Goal: Contribute content: Contribute content

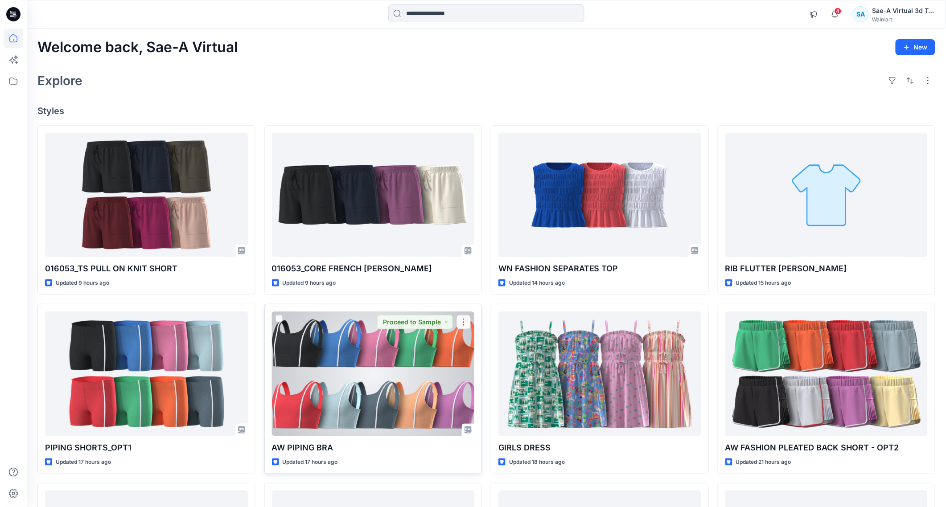
click at [333, 406] on div at bounding box center [373, 374] width 203 height 124
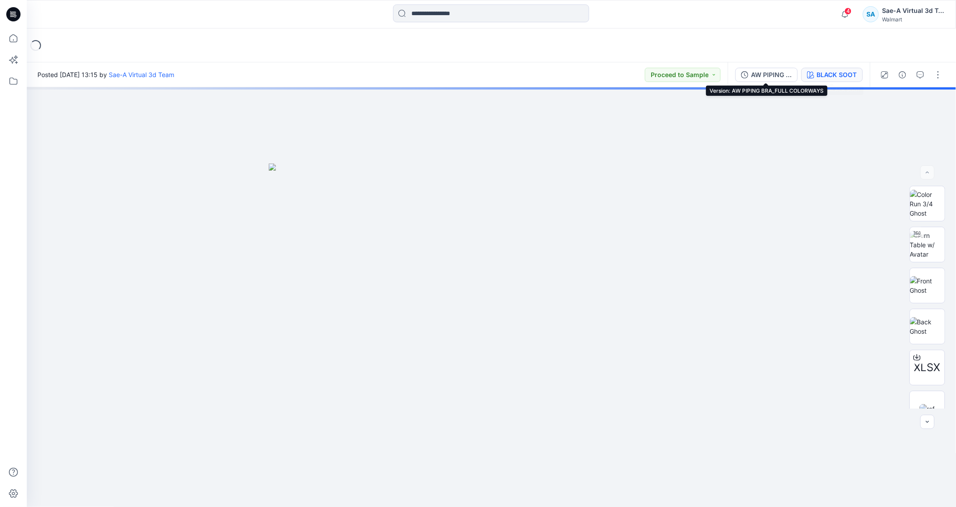
click at [746, 75] on div "BLACK SOOT" at bounding box center [837, 75] width 40 height 10
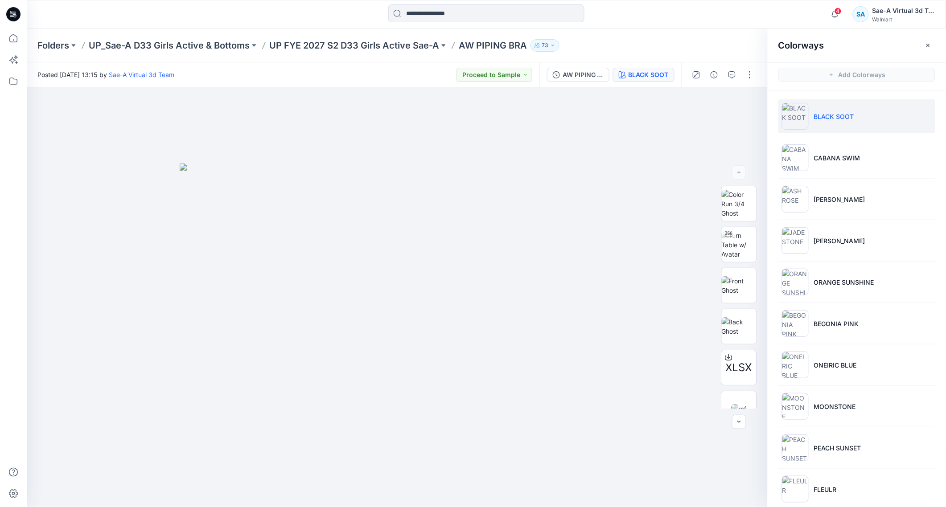
click at [746, 44] on icon "button" at bounding box center [928, 45] width 4 height 4
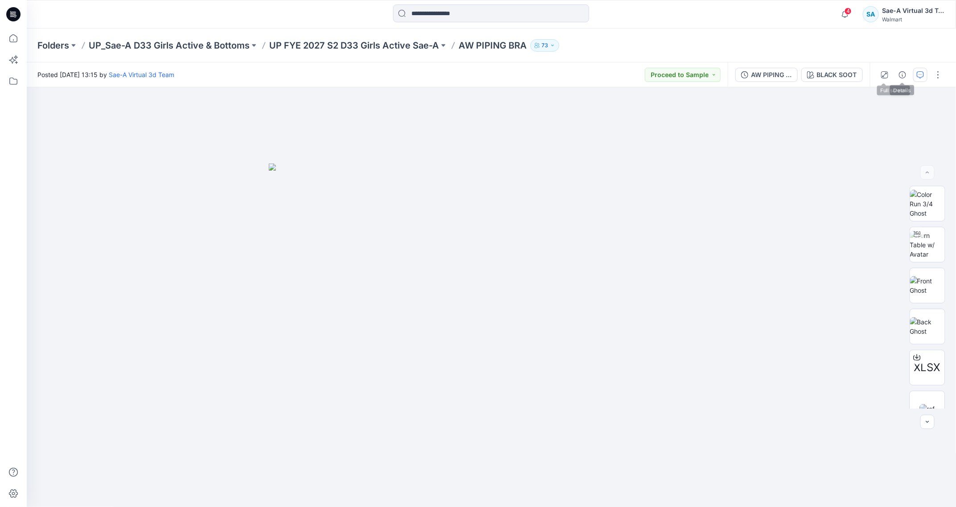
click at [746, 73] on icon "button" at bounding box center [920, 74] width 7 height 7
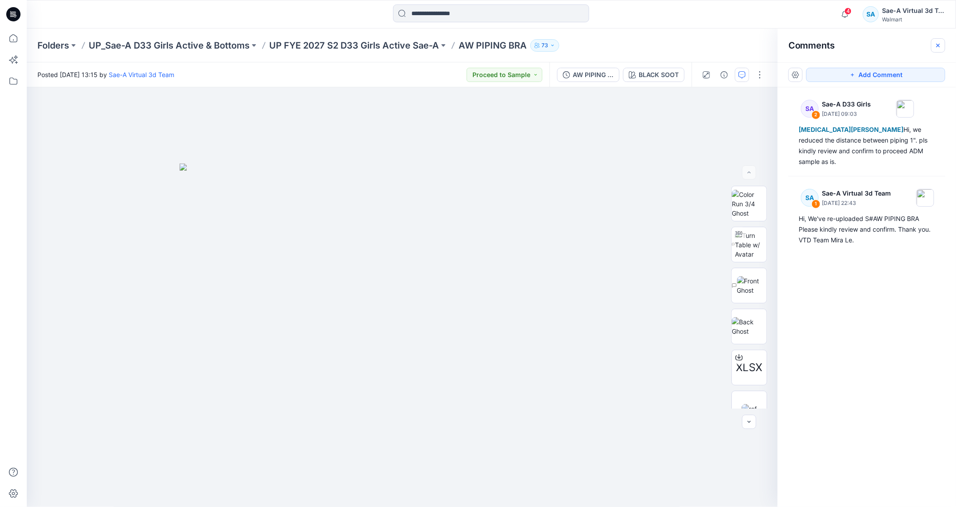
click at [746, 42] on icon "button" at bounding box center [938, 45] width 7 height 7
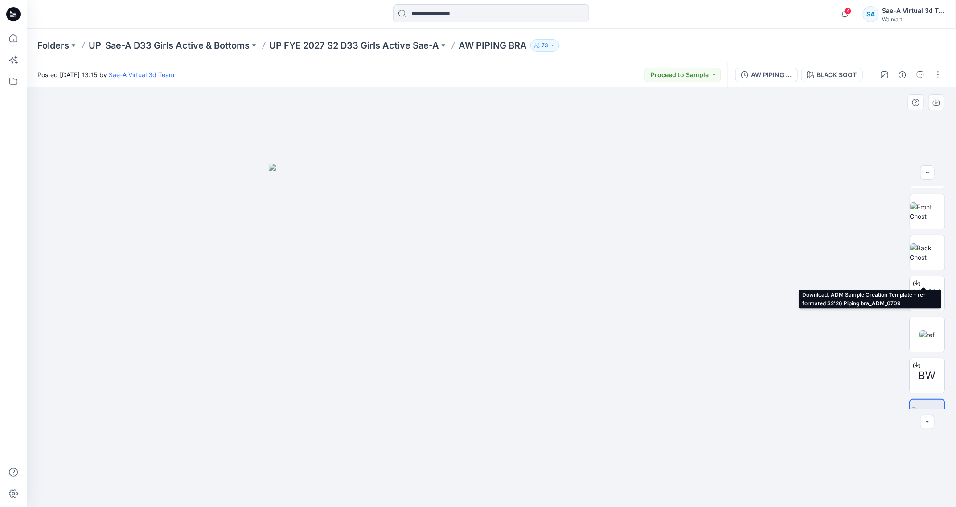
scroll to position [99, 0]
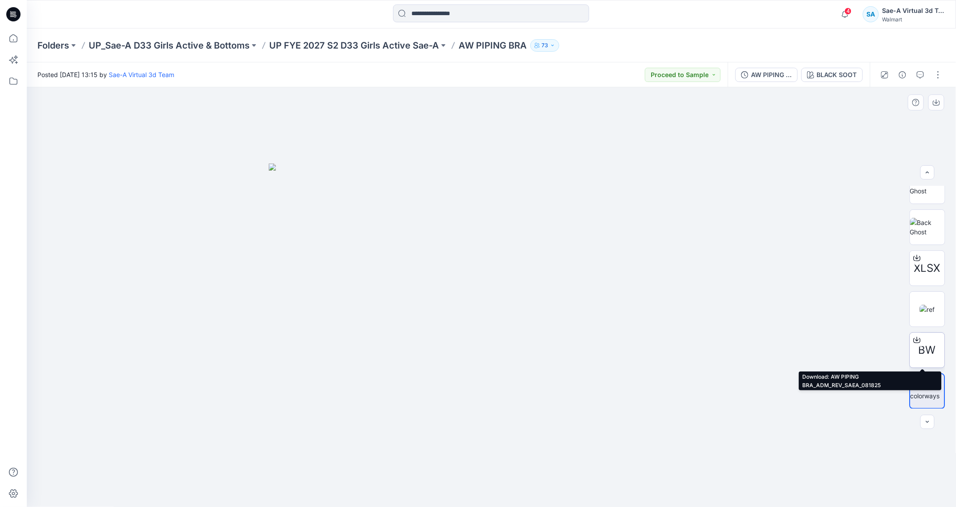
click at [746, 339] on icon at bounding box center [917, 340] width 7 height 7
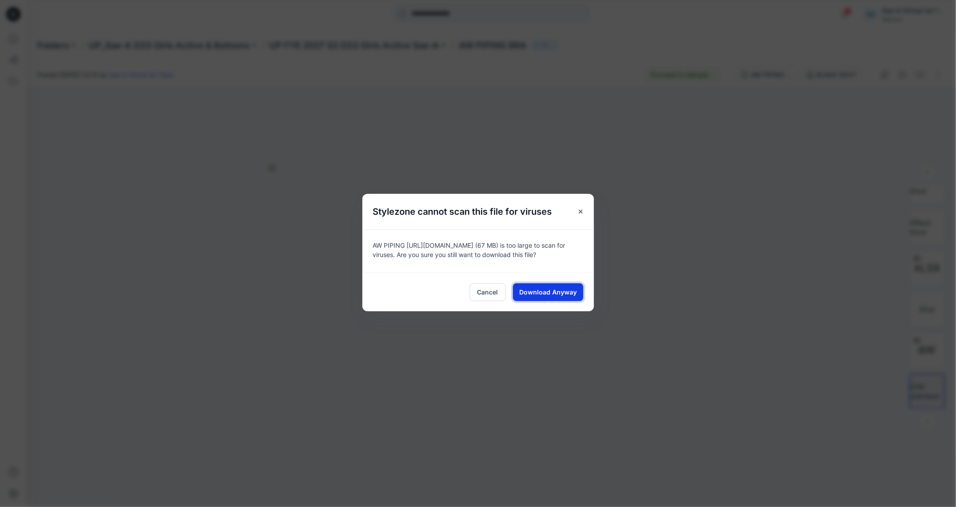
click at [571, 285] on button "Download Anyway" at bounding box center [548, 292] width 70 height 18
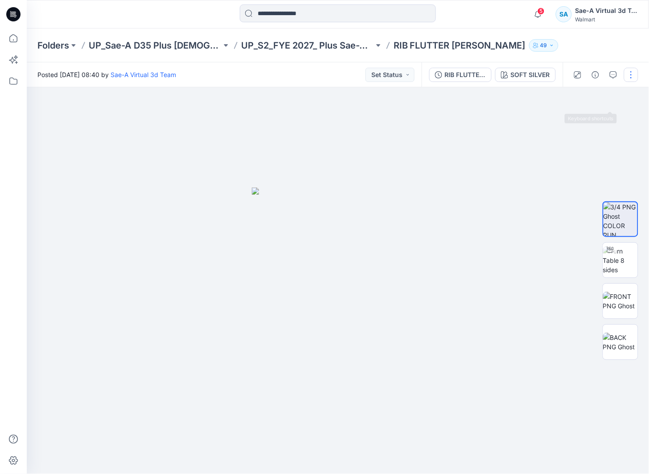
click at [632, 71] on button "button" at bounding box center [631, 75] width 14 height 14
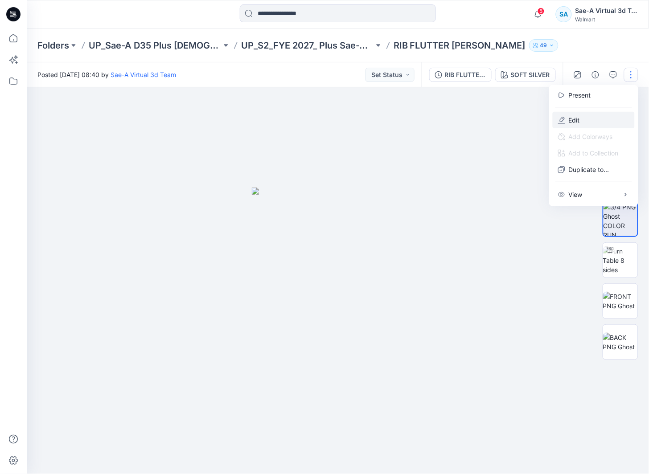
click at [578, 114] on button "Edit" at bounding box center [594, 120] width 82 height 16
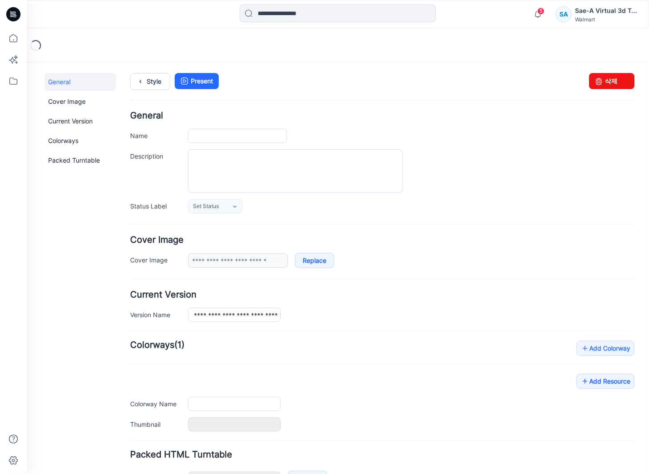
type input "**********"
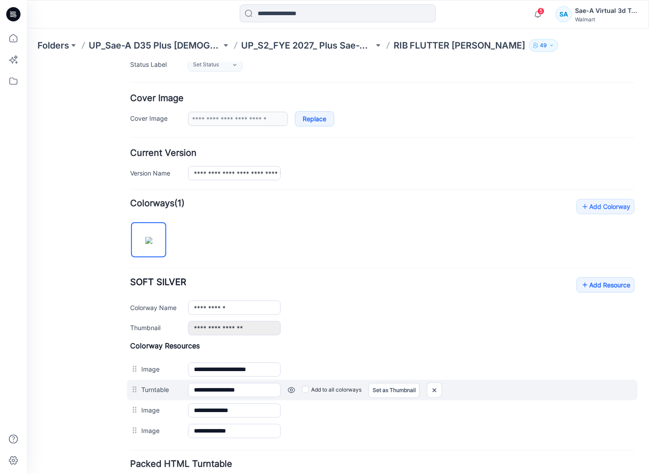
scroll to position [214, 0]
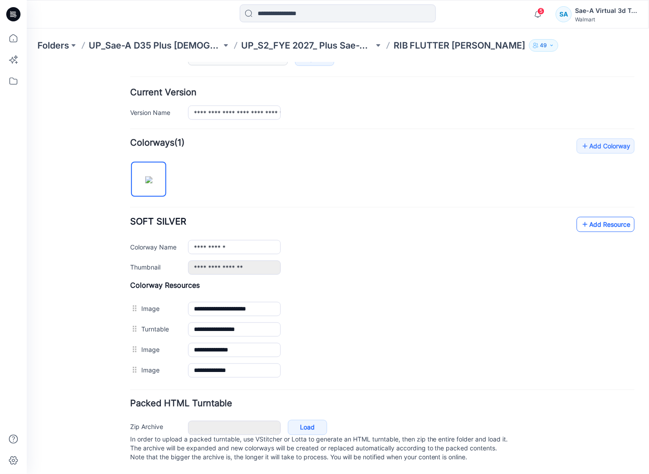
click at [580, 217] on icon at bounding box center [584, 224] width 9 height 14
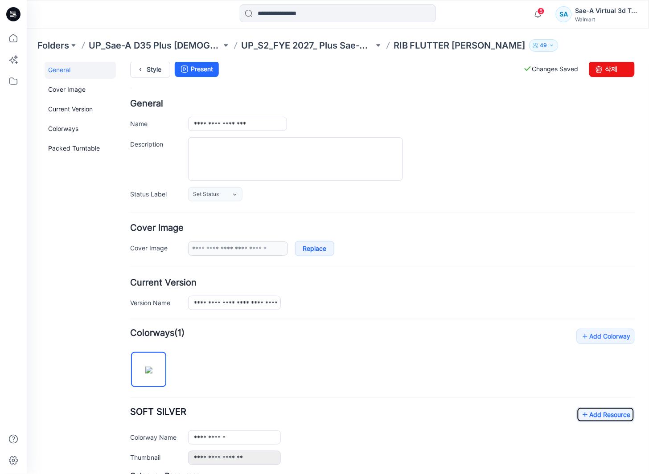
scroll to position [0, 0]
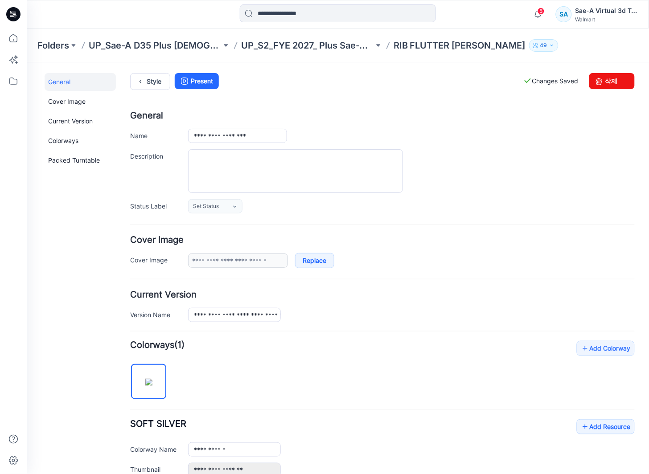
click at [148, 91] on div "Style Present Changes Saved 삭제" at bounding box center [382, 92] width 505 height 38
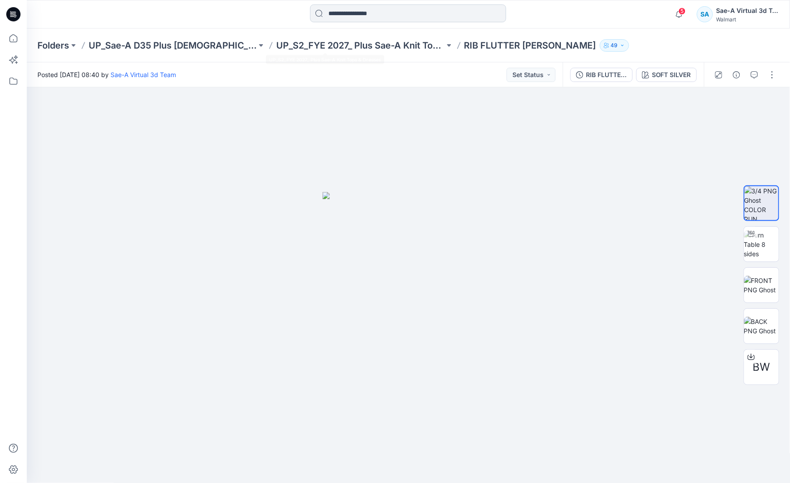
click at [353, 12] on input at bounding box center [408, 13] width 196 height 18
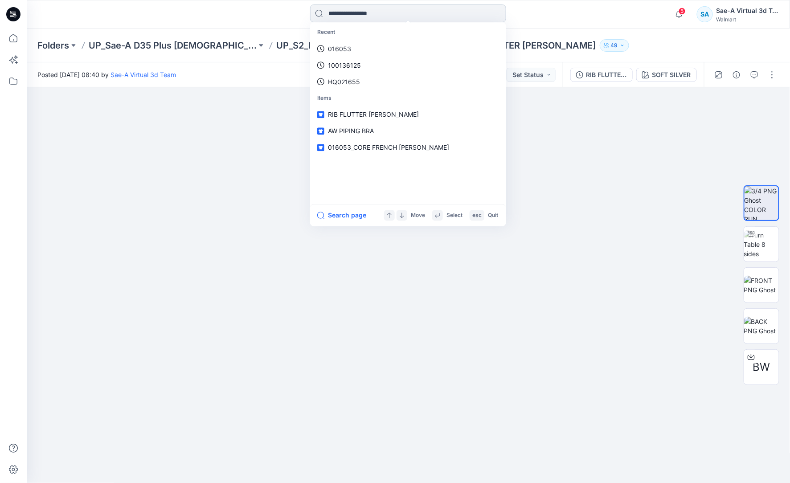
type input "*"
type input "******"
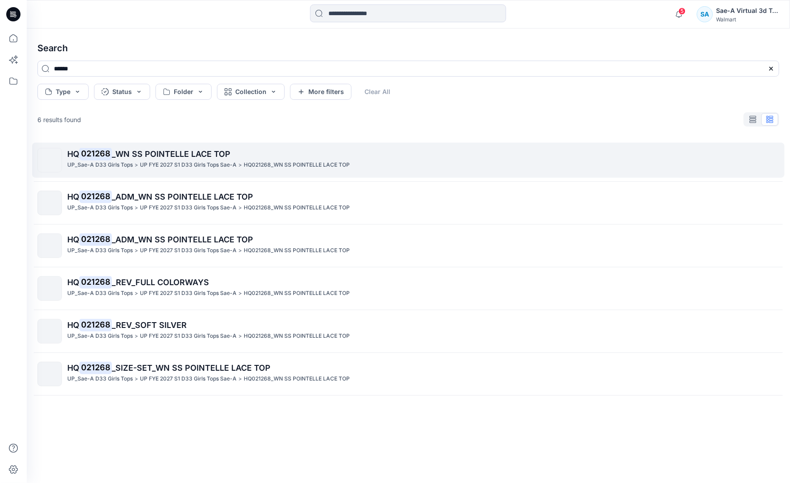
click at [175, 152] on span "_WN SS POINTELLE LACE TOP" at bounding box center [171, 153] width 119 height 9
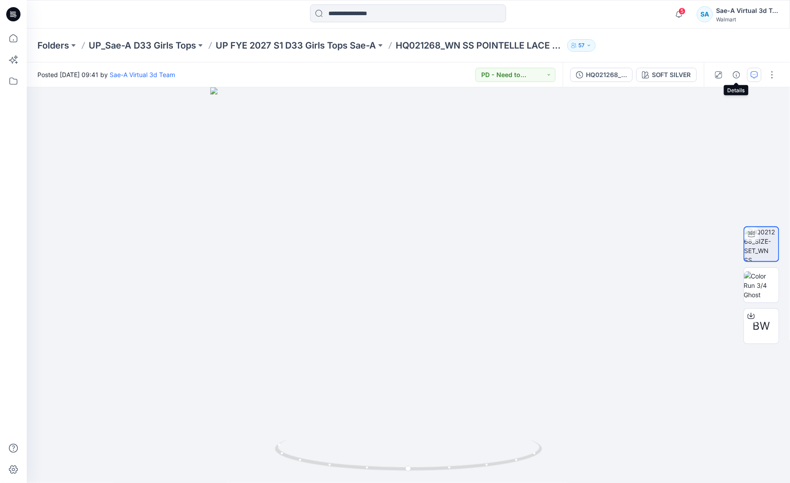
click at [649, 74] on button "button" at bounding box center [754, 75] width 14 height 14
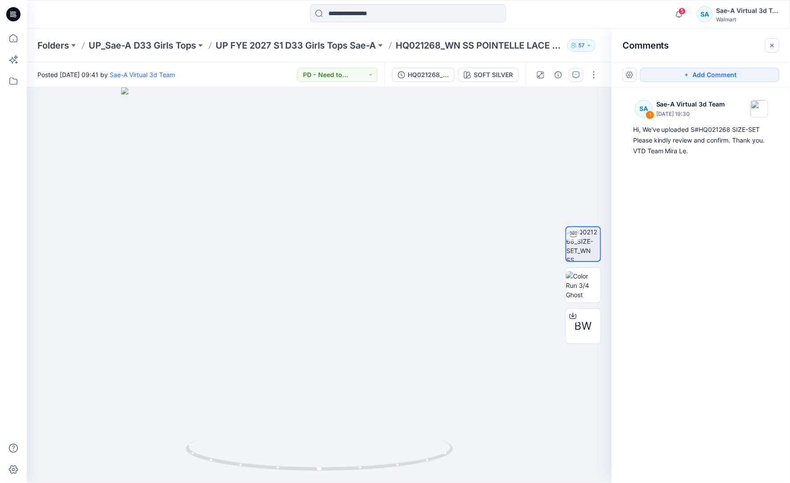
click at [649, 40] on button "button" at bounding box center [772, 45] width 14 height 14
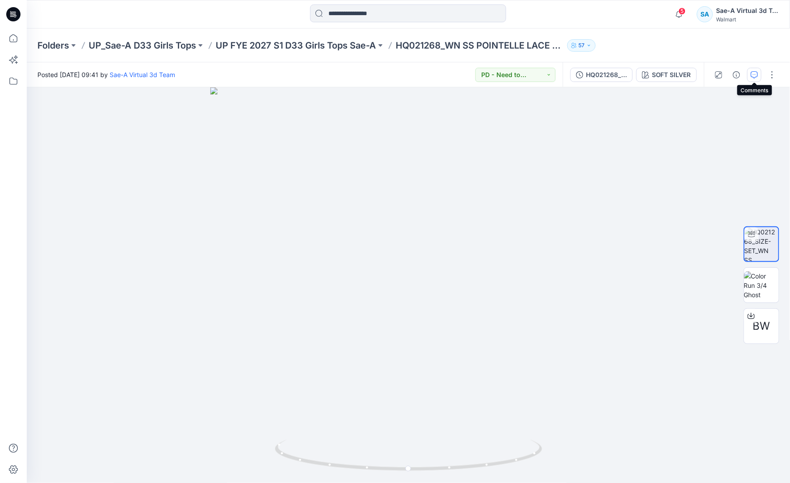
click at [649, 77] on icon "button" at bounding box center [754, 74] width 7 height 7
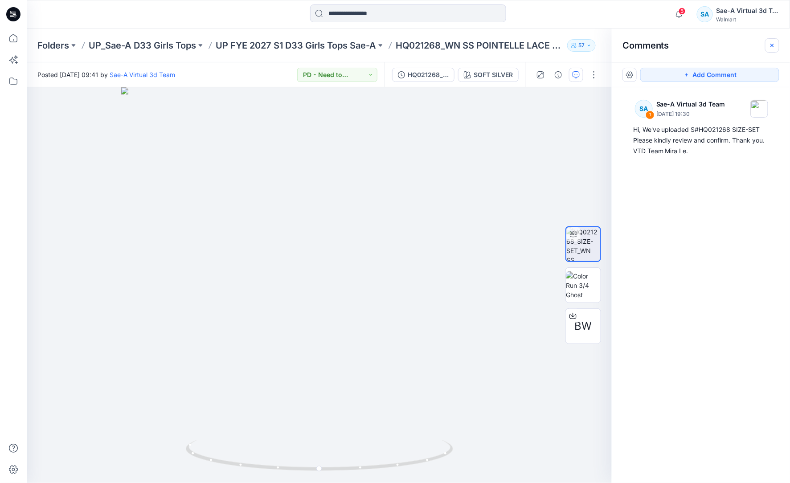
click at [649, 42] on button "button" at bounding box center [772, 45] width 14 height 14
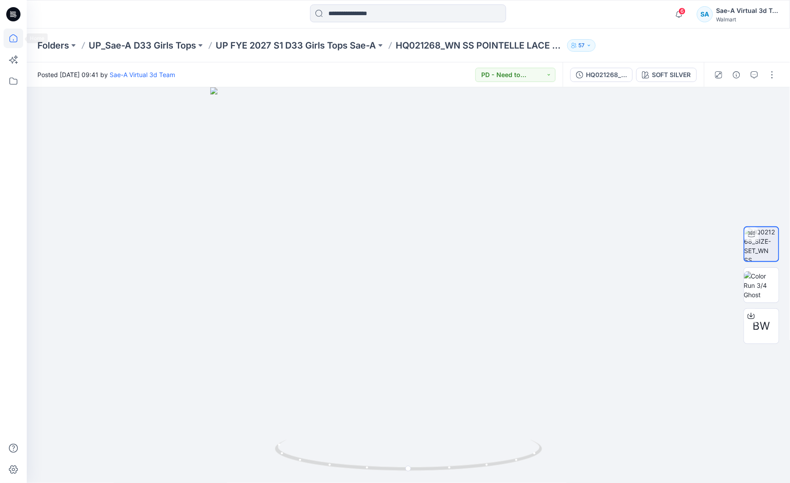
click at [15, 36] on icon at bounding box center [14, 39] width 20 height 20
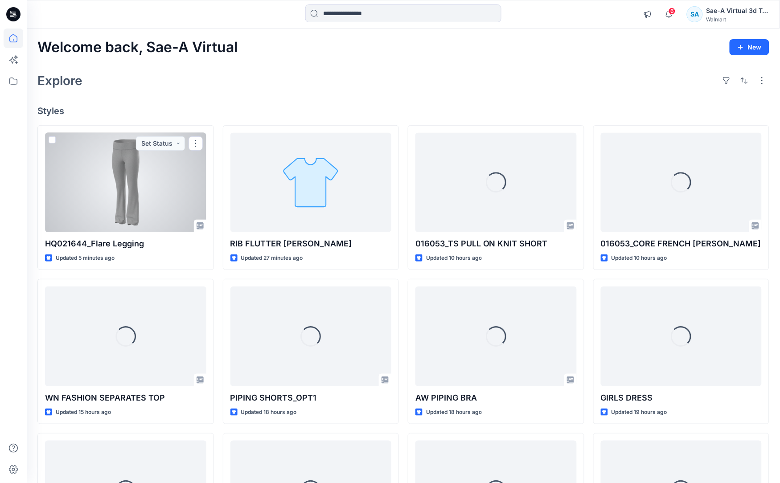
click at [145, 210] on div at bounding box center [125, 182] width 161 height 99
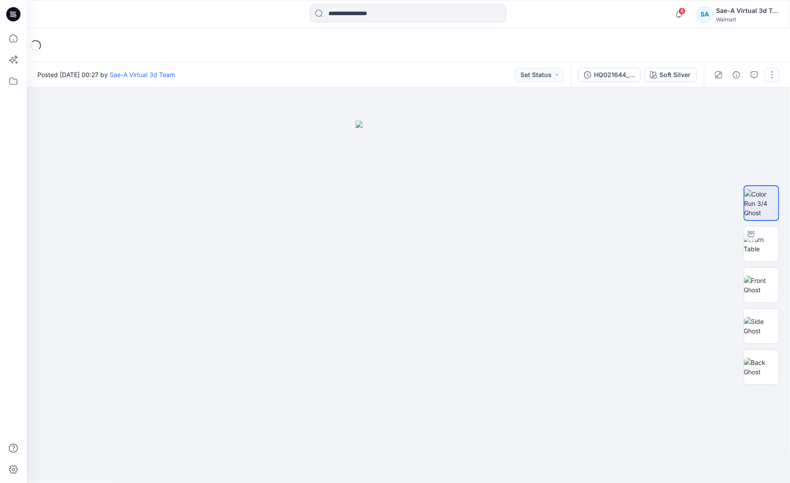
click at [649, 76] on button "button" at bounding box center [772, 75] width 14 height 14
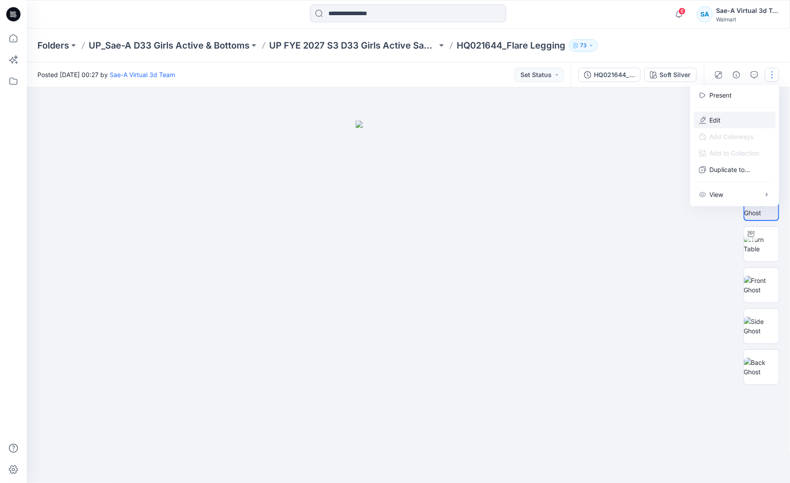
click at [649, 115] on p "Edit" at bounding box center [715, 119] width 11 height 9
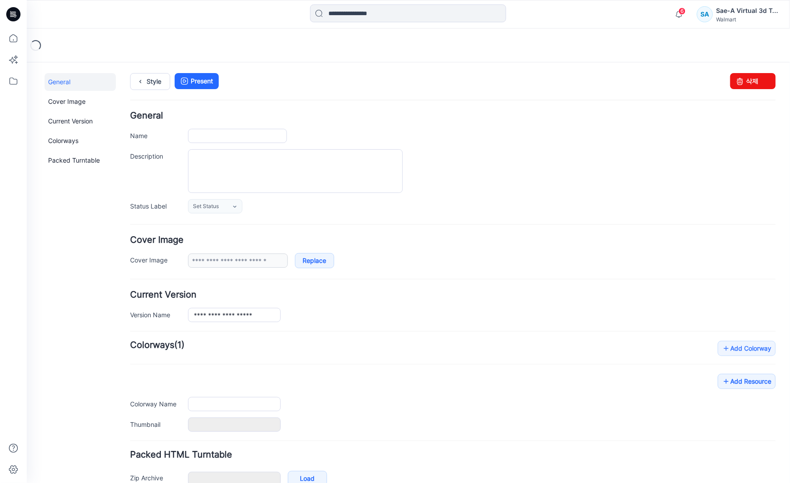
type input "**********"
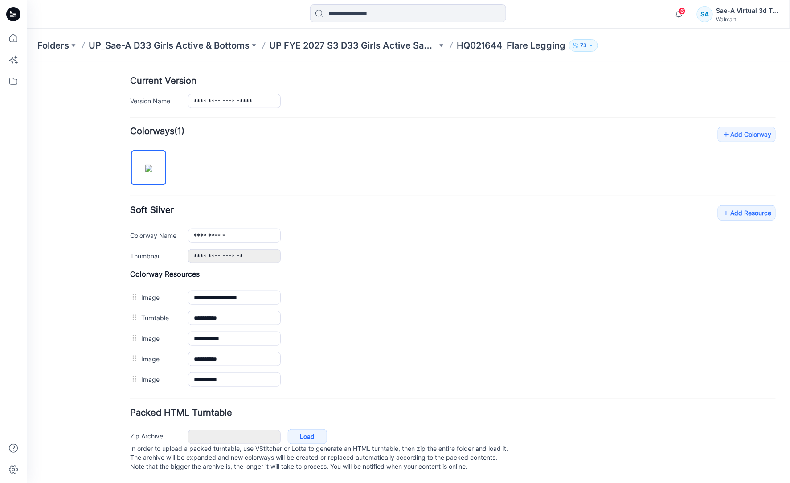
scroll to position [226, 0]
click at [721, 205] on link "Add Resource" at bounding box center [747, 212] width 58 height 15
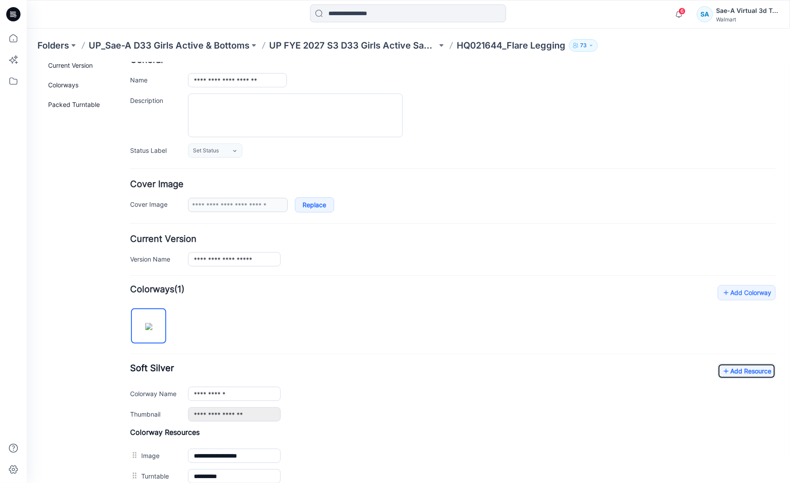
scroll to position [0, 0]
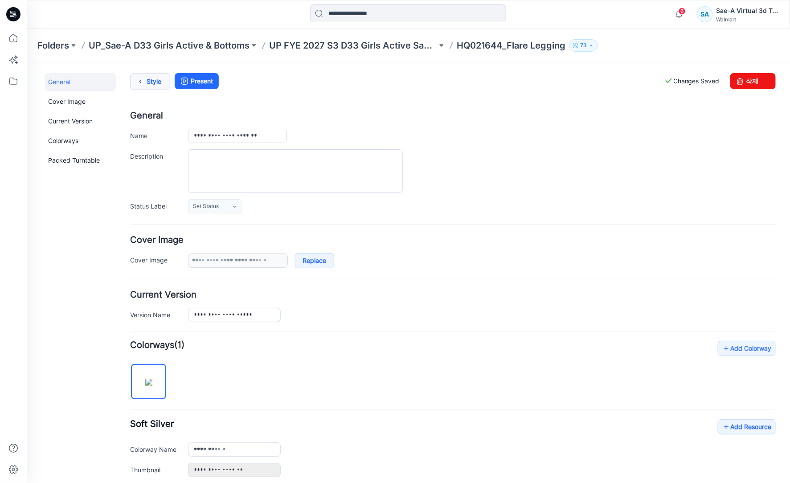
click at [152, 84] on link "Style" at bounding box center [150, 81] width 40 height 17
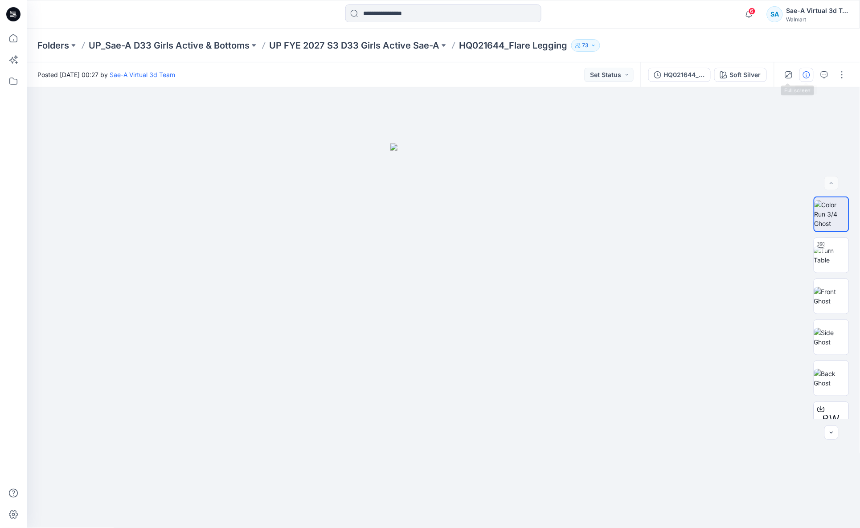
click at [790, 74] on icon "button" at bounding box center [806, 74] width 7 height 7
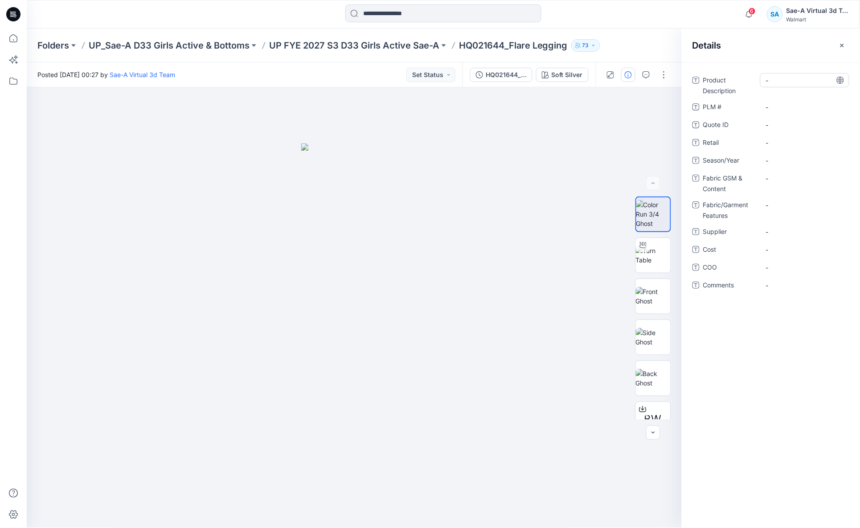
click at [784, 80] on Description "-" at bounding box center [805, 80] width 78 height 9
type textarea "*"
type textarea "**********"
click at [790, 101] on div "-" at bounding box center [804, 107] width 89 height 14
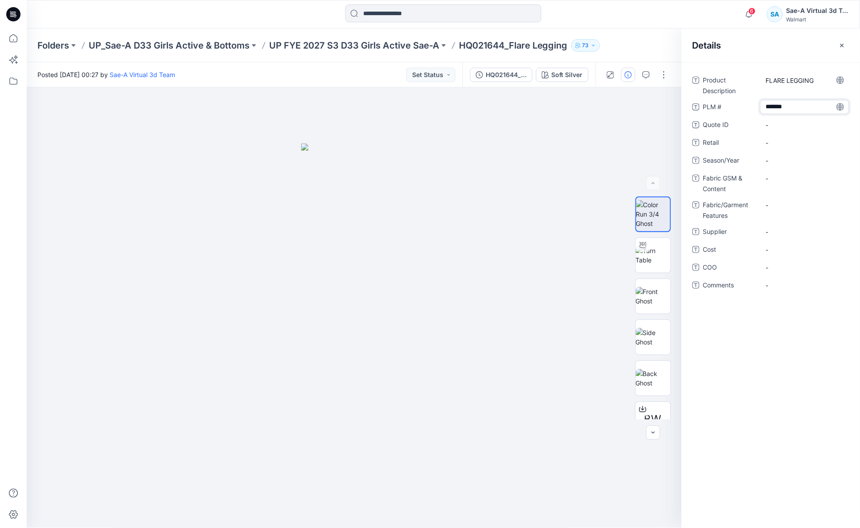
type textarea "********"
click at [788, 157] on span "-" at bounding box center [805, 160] width 78 height 9
type textarea "*****"
click at [771, 238] on div "-" at bounding box center [804, 232] width 89 height 14
drag, startPoint x: 769, startPoint y: 230, endPoint x: 797, endPoint y: 231, distance: 27.7
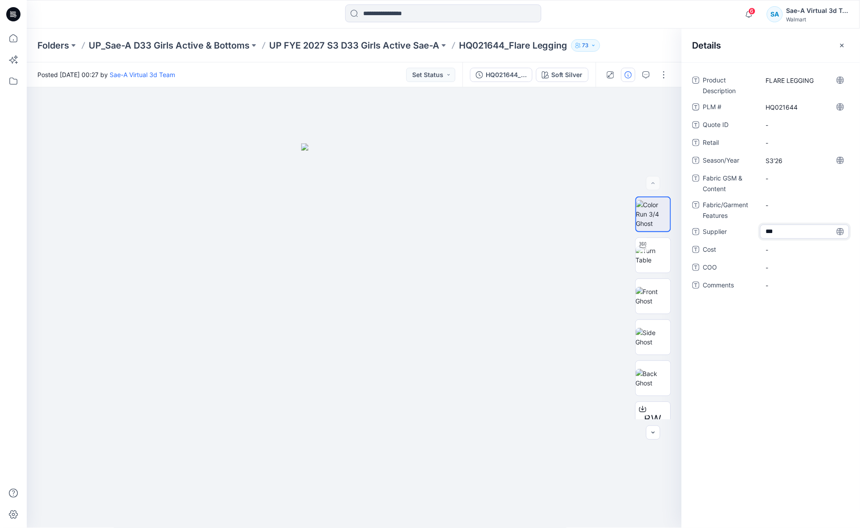
click at [790, 231] on textarea "***" at bounding box center [804, 232] width 89 height 14
type textarea "****"
click at [790, 179] on Content "-" at bounding box center [805, 178] width 78 height 9
type textarea "**********"
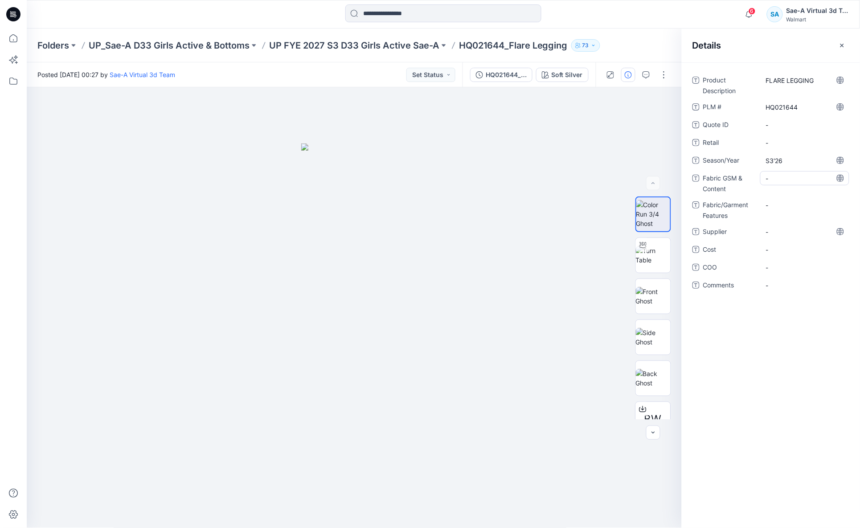
click at [790, 174] on Content "-" at bounding box center [805, 178] width 78 height 9
click at [790, 176] on Content "-" at bounding box center [805, 178] width 78 height 9
type textarea "**********"
click at [785, 127] on ID "-" at bounding box center [805, 124] width 78 height 9
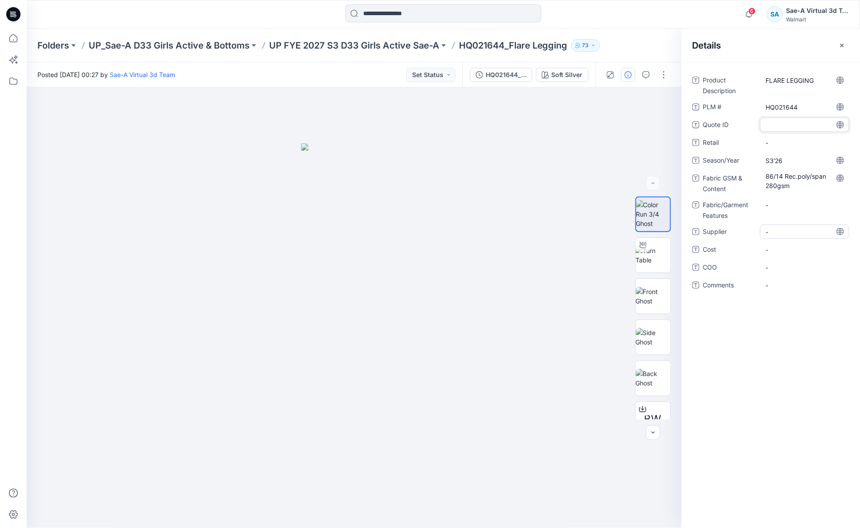
click at [789, 231] on span "-" at bounding box center [805, 231] width 78 height 9
drag, startPoint x: 771, startPoint y: 232, endPoint x: 793, endPoint y: 232, distance: 22.3
click at [790, 232] on textarea "***" at bounding box center [804, 232] width 89 height 14
type textarea "****"
drag, startPoint x: 799, startPoint y: 341, endPoint x: 795, endPoint y: 349, distance: 9.0
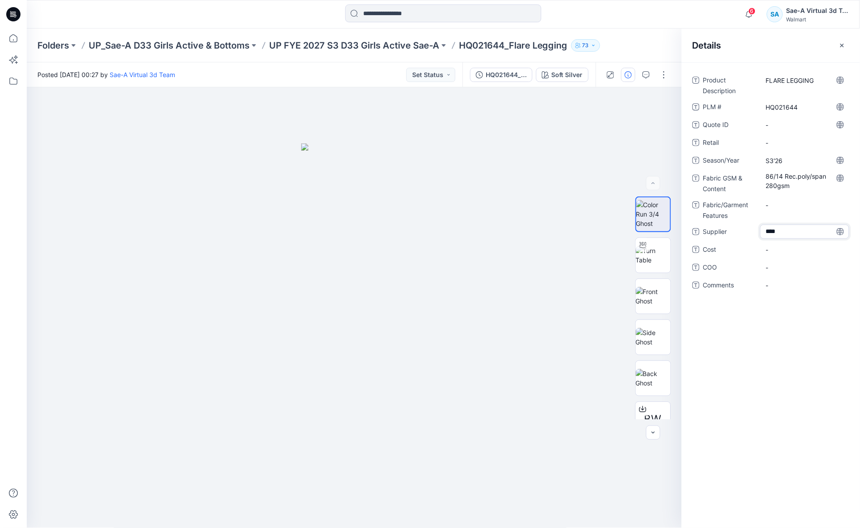
click at [790, 341] on div "Product Description FLARE LEGGING PLM # HQ021644 Quote ID - Retail - Season/Yea…" at bounding box center [771, 295] width 178 height 466
click at [790, 42] on icon "button" at bounding box center [842, 45] width 7 height 7
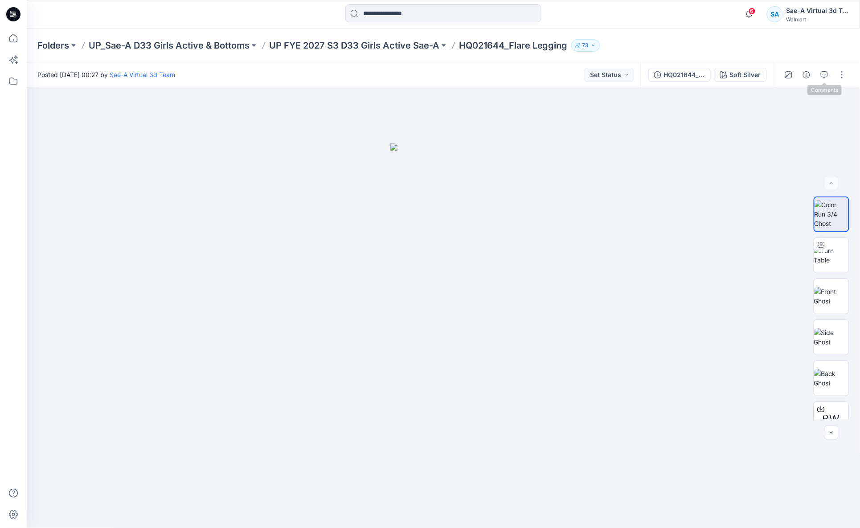
click at [790, 73] on icon "button" at bounding box center [824, 74] width 7 height 7
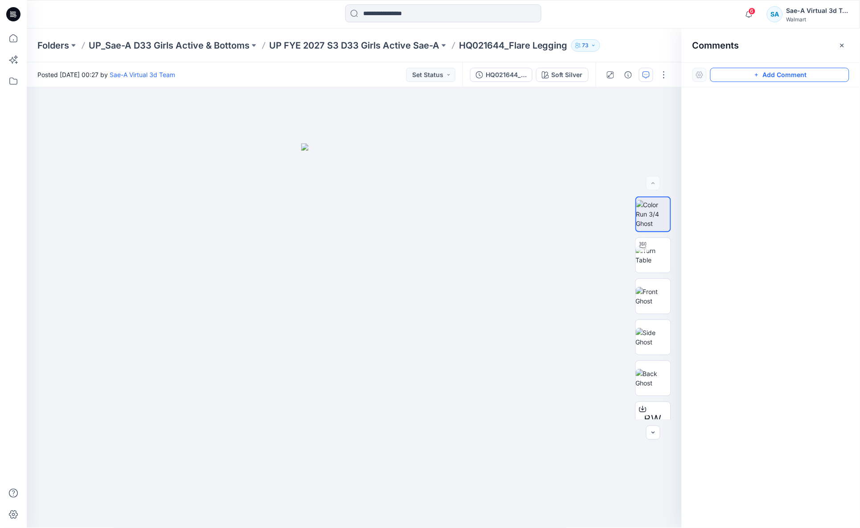
click at [790, 77] on button "Add Comment" at bounding box center [779, 75] width 139 height 14
click at [478, 135] on div "1" at bounding box center [354, 307] width 655 height 441
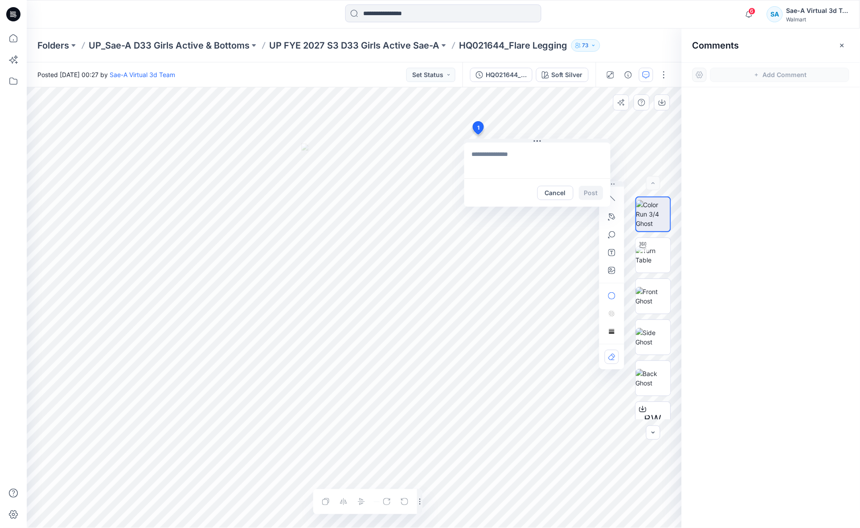
click at [526, 165] on textarea at bounding box center [537, 161] width 146 height 36
type textarea "**********"
click at [587, 191] on button "Post" at bounding box center [591, 193] width 25 height 14
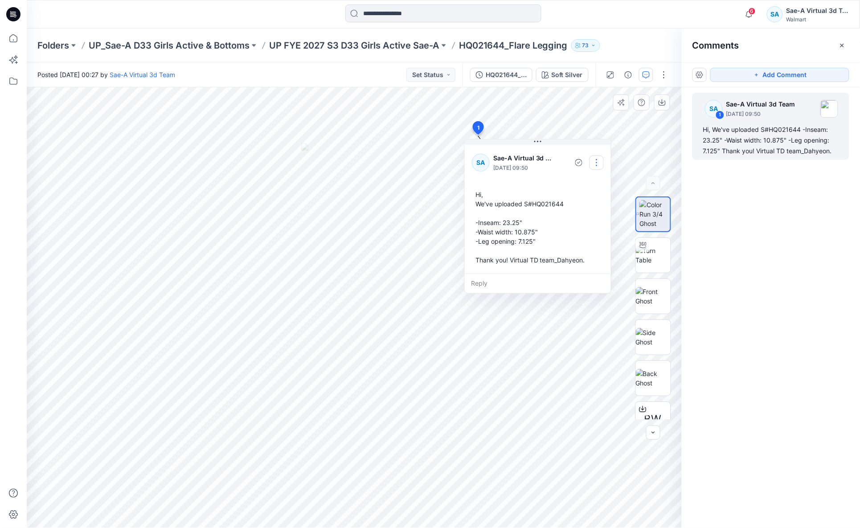
click at [595, 165] on button "button" at bounding box center [597, 163] width 14 height 14
click at [588, 186] on p "Edit comment" at bounding box center [599, 183] width 40 height 9
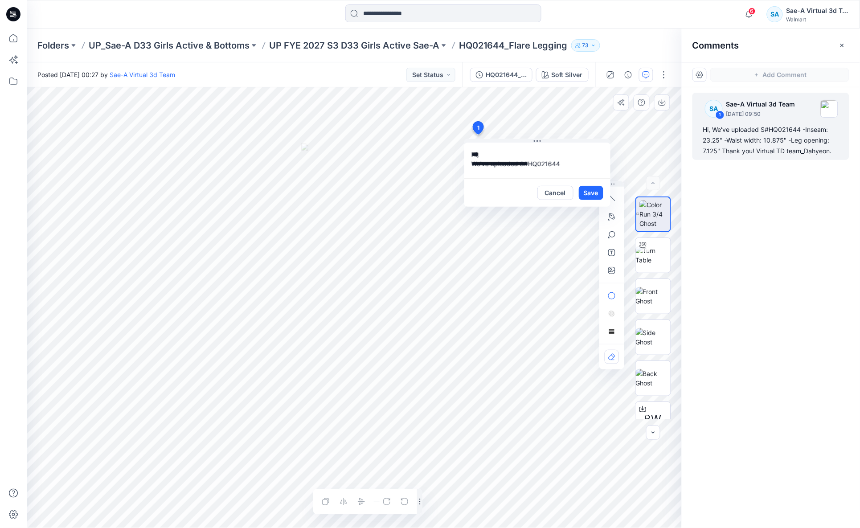
click at [570, 163] on textarea "**********" at bounding box center [537, 161] width 146 height 36
type textarea "**********"
click at [591, 190] on button "Save" at bounding box center [591, 193] width 25 height 14
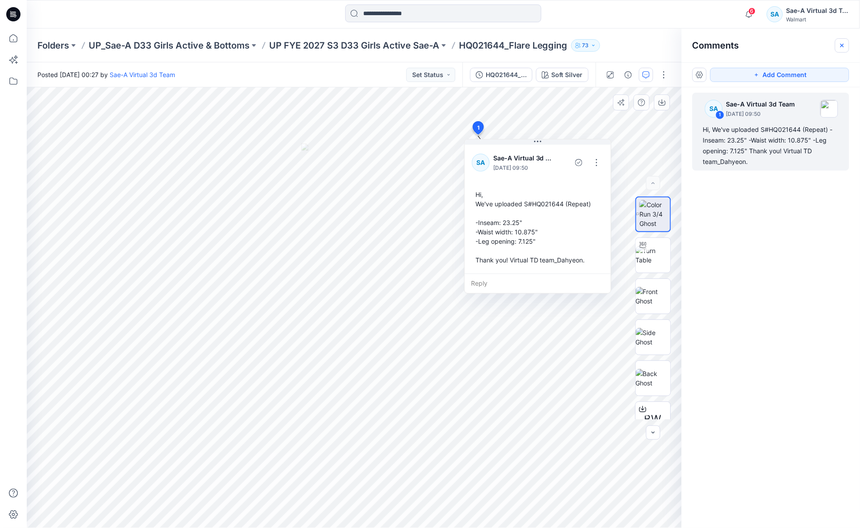
click at [790, 50] on button "button" at bounding box center [842, 45] width 14 height 14
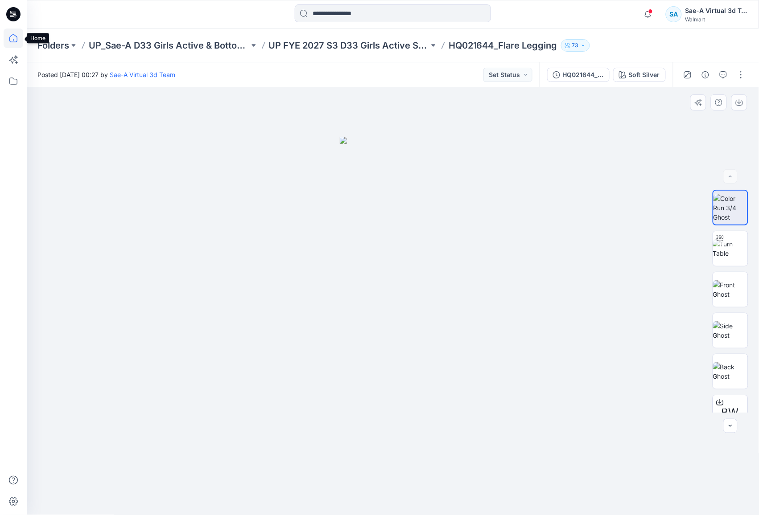
click at [13, 40] on icon at bounding box center [13, 40] width 0 height 2
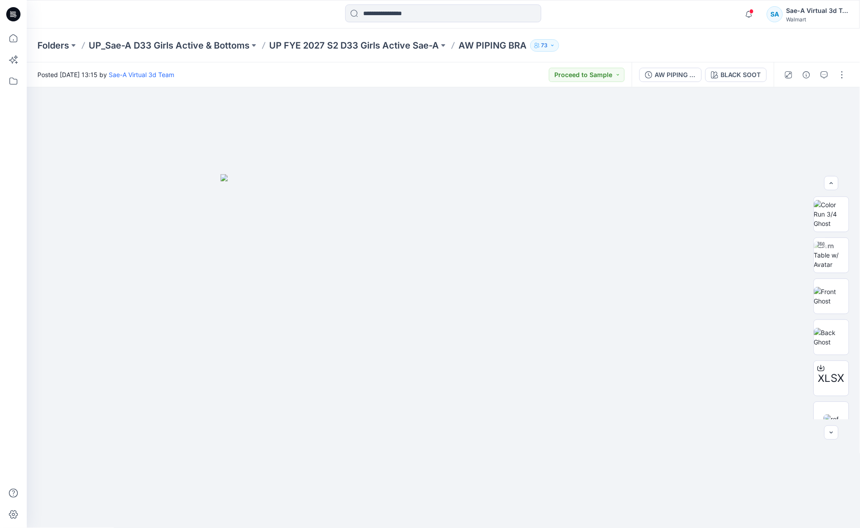
click at [247, 30] on div "Folders UP_Sae-A D33 Girls Active & Bottoms UP FYE 2027 S2 D33 Girls Active Sae…" at bounding box center [444, 46] width 834 height 34
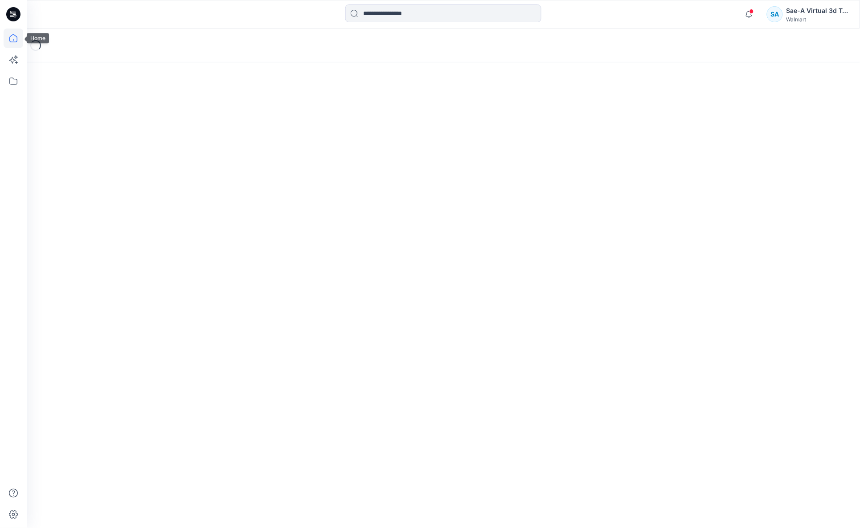
click at [16, 39] on icon at bounding box center [14, 39] width 20 height 20
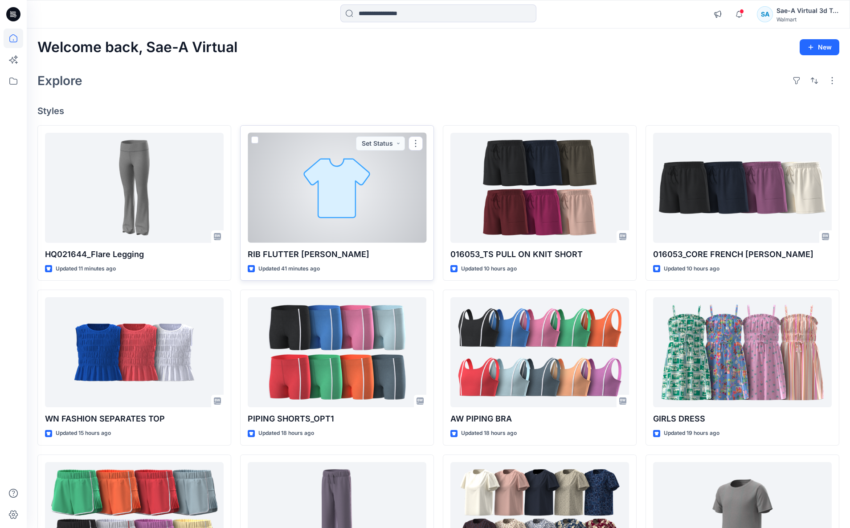
click at [386, 242] on div at bounding box center [337, 188] width 179 height 110
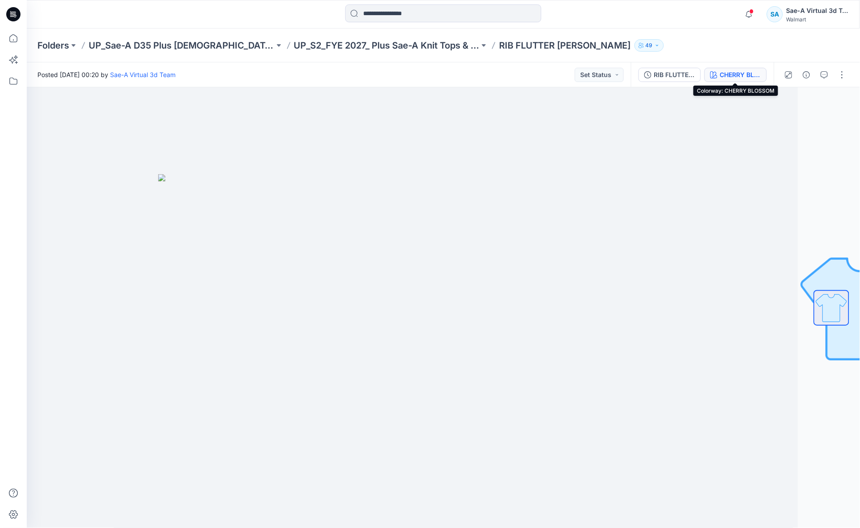
click at [731, 72] on div "CHERRY BLOSSOM" at bounding box center [740, 75] width 41 height 10
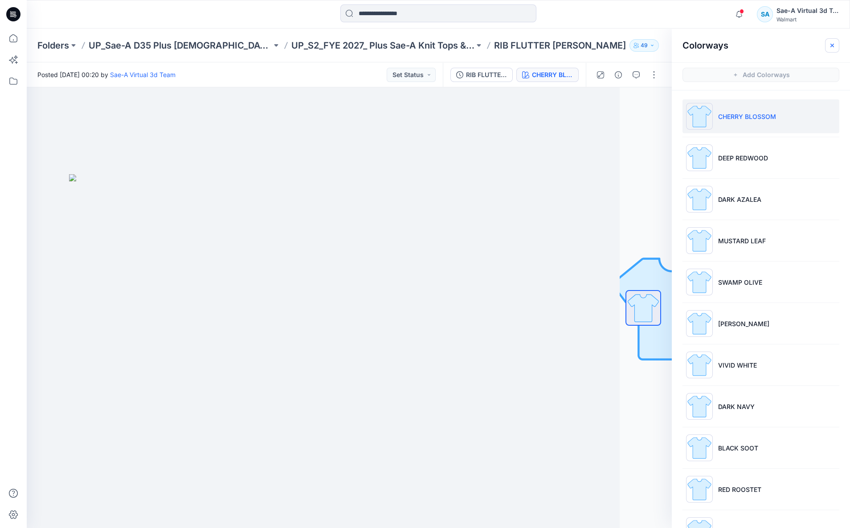
click at [836, 45] on icon "button" at bounding box center [832, 45] width 7 height 7
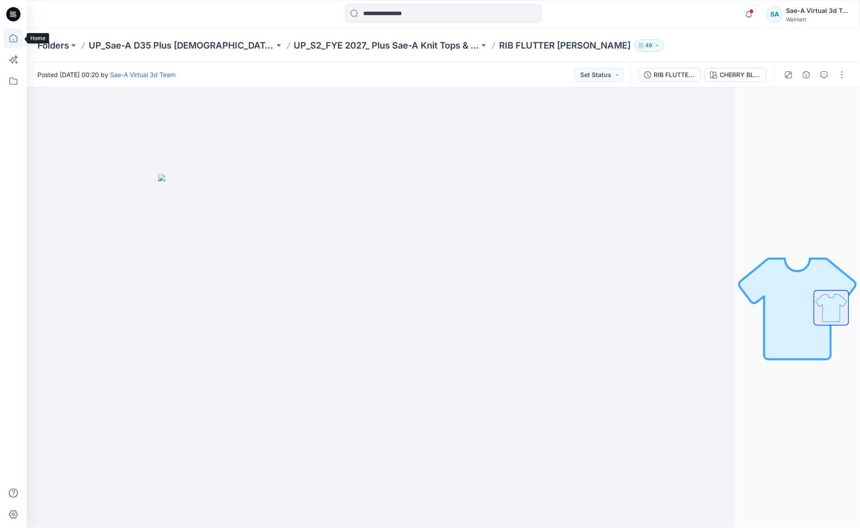
click at [14, 33] on icon at bounding box center [14, 39] width 20 height 20
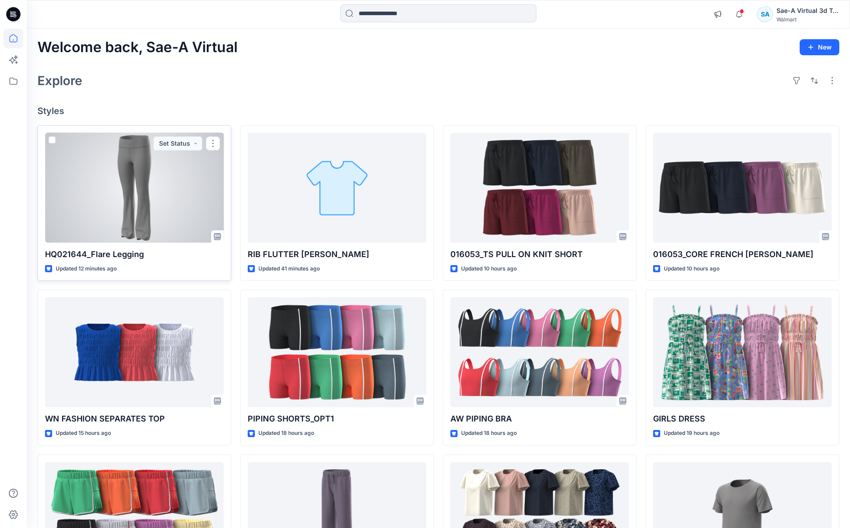
click at [142, 221] on div at bounding box center [134, 188] width 179 height 110
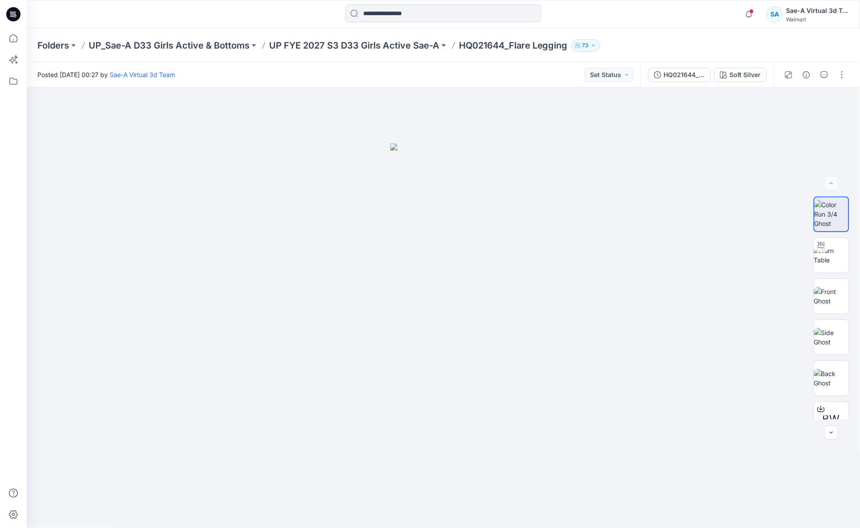
drag, startPoint x: 313, startPoint y: 69, endPoint x: 303, endPoint y: 69, distance: 10.7
click at [313, 69] on div "Posted Tuesday, August 19, 2025 00:27 by Sae-A Virtual 3d Team Set Status" at bounding box center [334, 74] width 614 height 25
drag, startPoint x: 842, startPoint y: 71, endPoint x: 827, endPoint y: 80, distance: 17.4
click at [844, 71] on button "button" at bounding box center [842, 75] width 14 height 14
click at [780, 119] on p "Edit" at bounding box center [785, 119] width 11 height 9
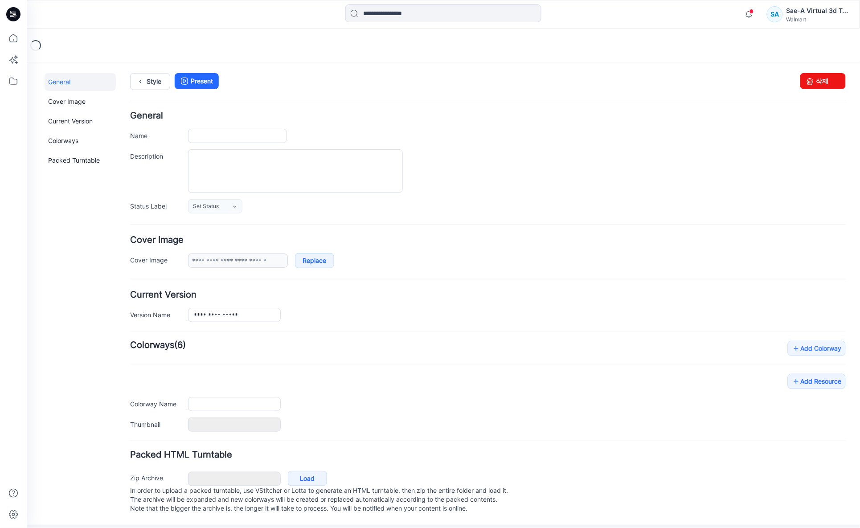
type input "**********"
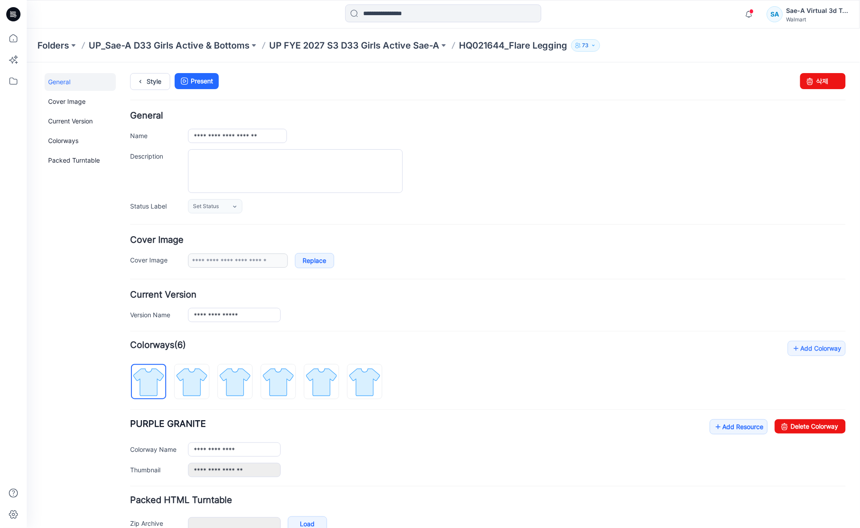
click at [71, 365] on div "General Cover Image Current Version Colorways Packed Turntable" at bounding box center [79, 321] width 71 height 497
click at [153, 82] on link "Style" at bounding box center [150, 81] width 40 height 17
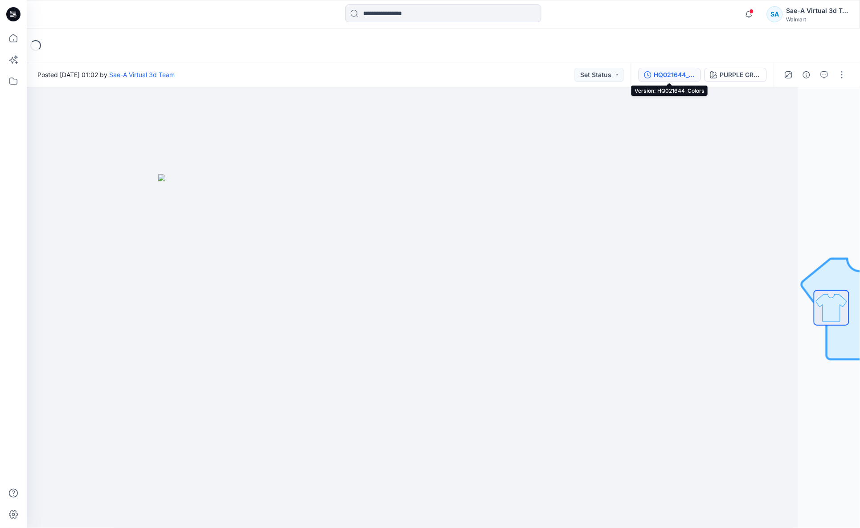
click at [692, 73] on div "HQ021644_Colors" at bounding box center [674, 75] width 41 height 10
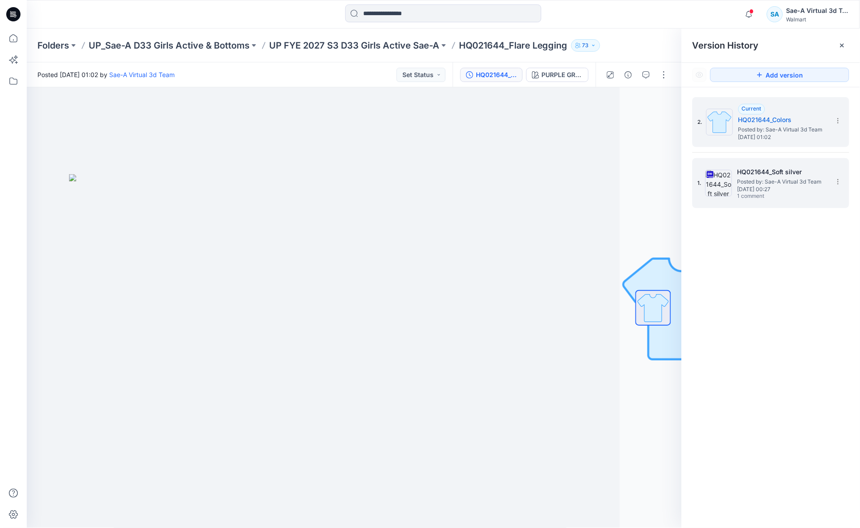
click at [799, 179] on span "Posted by: Sae-A Virtual 3d Team" at bounding box center [782, 181] width 89 height 9
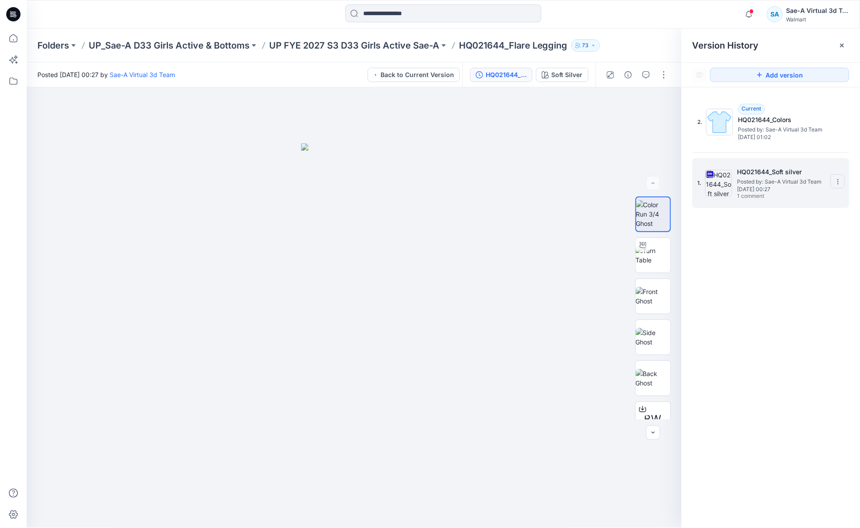
click at [842, 181] on icon at bounding box center [838, 181] width 7 height 7
click at [700, 231] on div "2. Current HQ021644_Colors Posted by: Sae-A Virtual 3d Team [DATE] 01:02 1. HQ0…" at bounding box center [771, 314] width 178 height 454
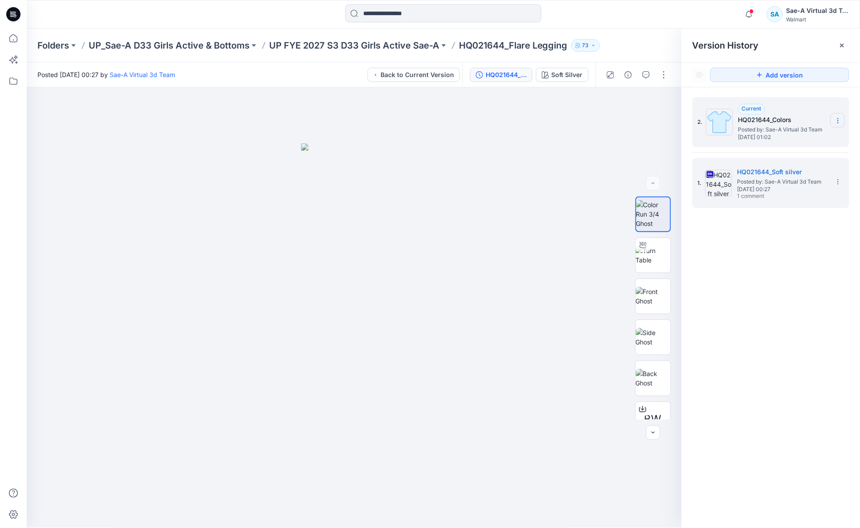
click at [841, 122] on icon at bounding box center [838, 120] width 7 height 7
click at [808, 177] on div "Delete Version" at bounding box center [790, 178] width 103 height 18
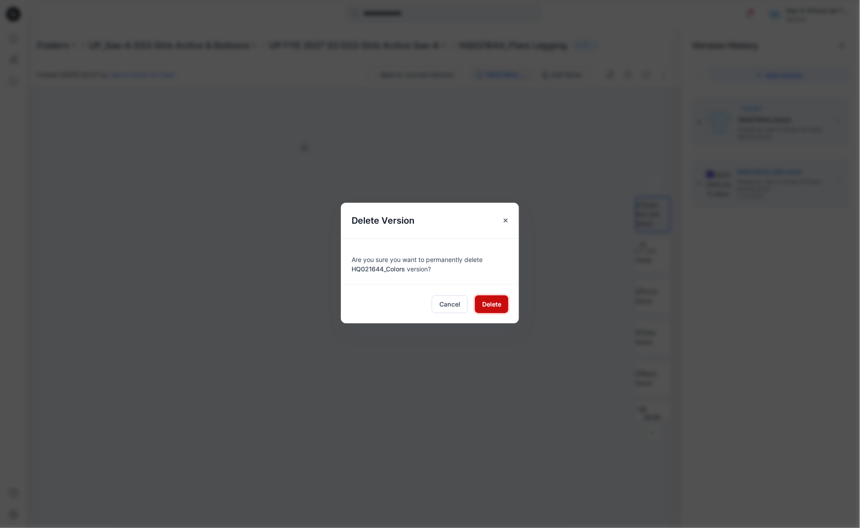
click at [494, 308] on span "Delete" at bounding box center [491, 304] width 19 height 9
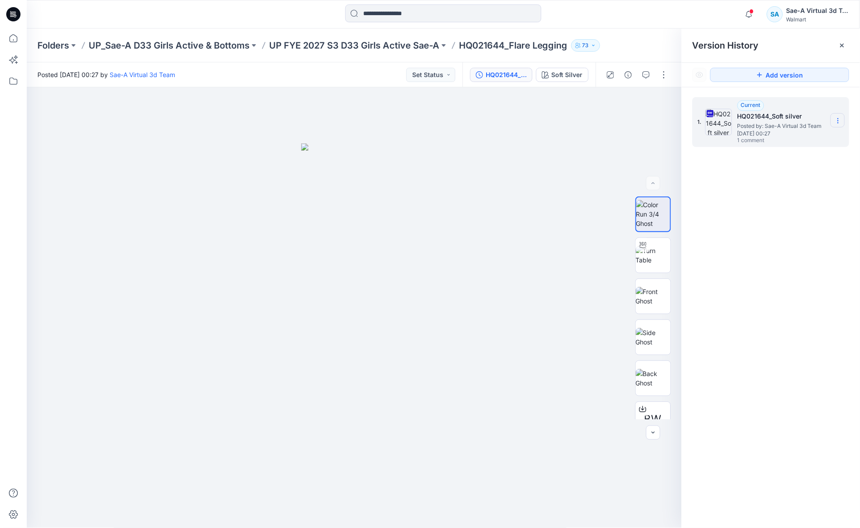
click at [840, 121] on icon at bounding box center [838, 120] width 7 height 7
click at [560, 168] on div at bounding box center [355, 307] width 656 height 441
click at [842, 40] on div at bounding box center [842, 45] width 14 height 14
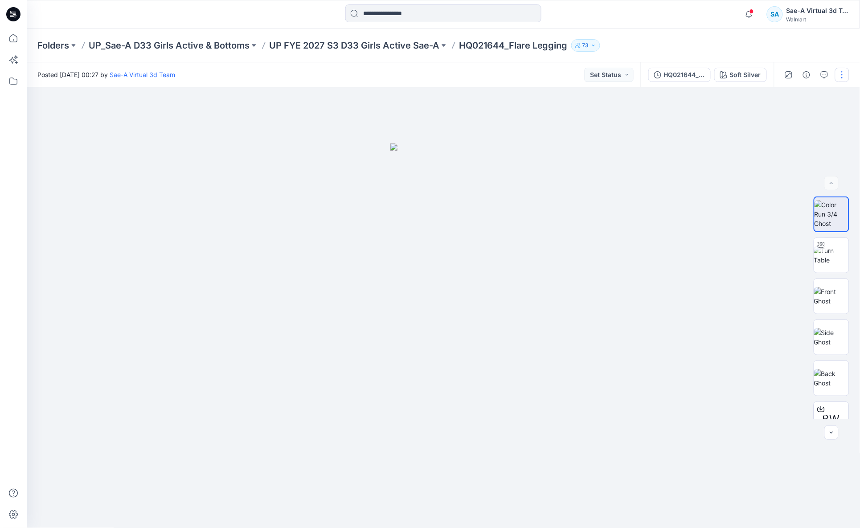
click at [841, 76] on button "button" at bounding box center [842, 75] width 14 height 14
click at [788, 112] on button "Edit" at bounding box center [805, 120] width 82 height 16
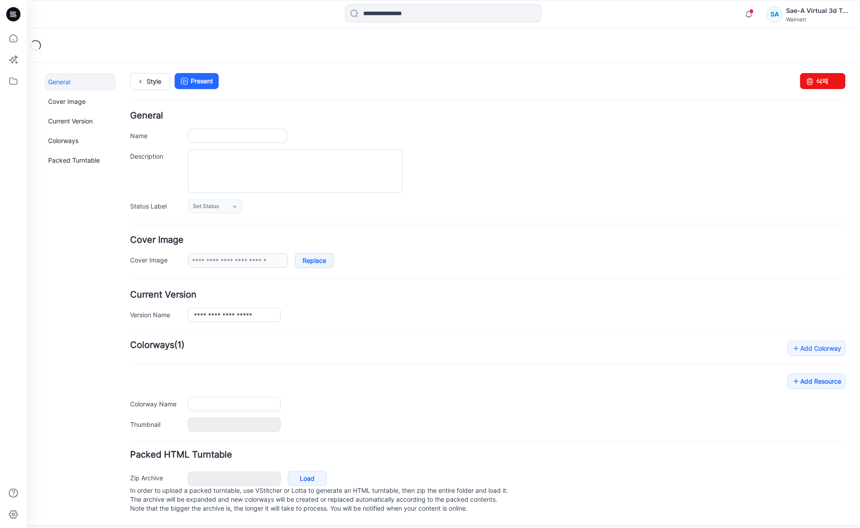
type input "**********"
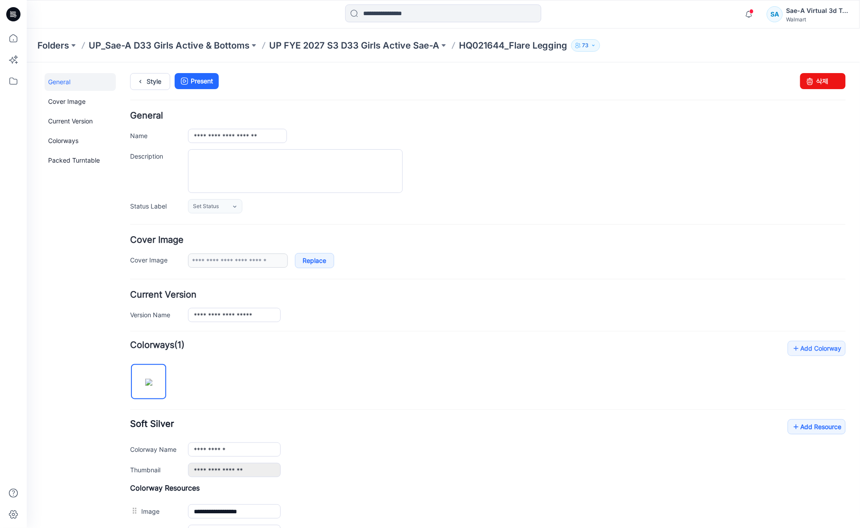
click at [239, 232] on form "**********" at bounding box center [488, 409] width 716 height 597
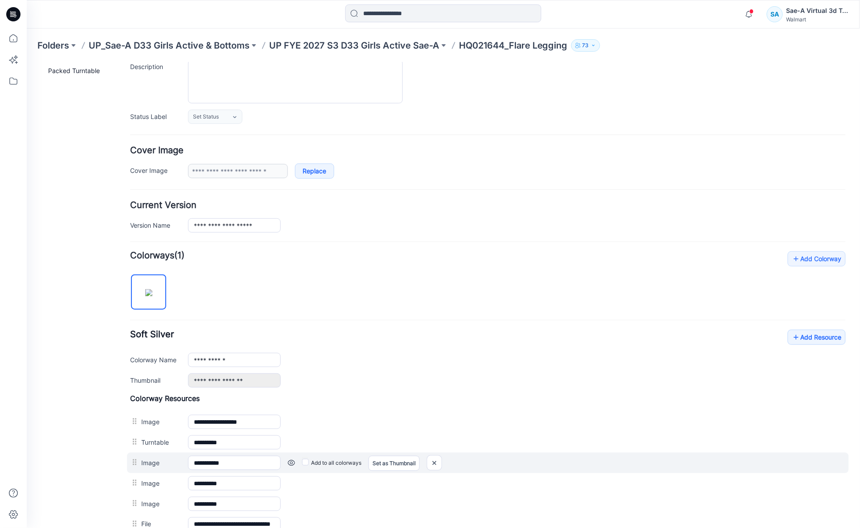
scroll to position [201, 0]
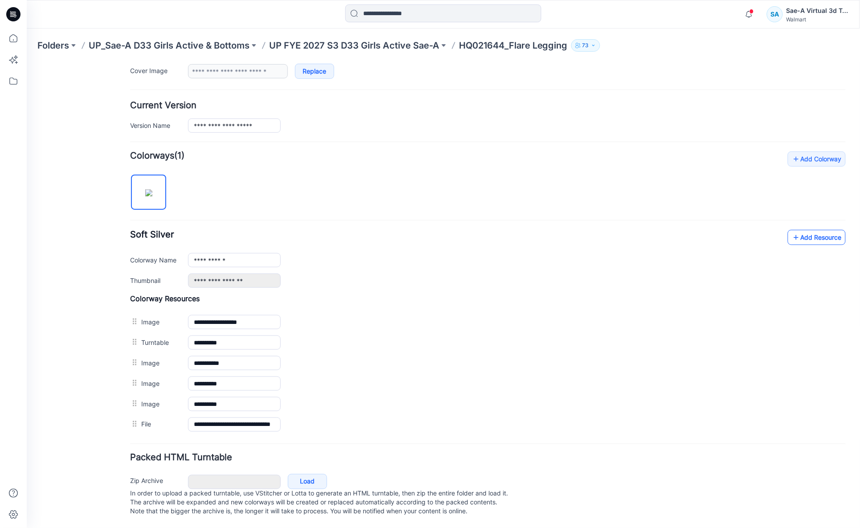
click at [792, 230] on icon at bounding box center [796, 237] width 9 height 14
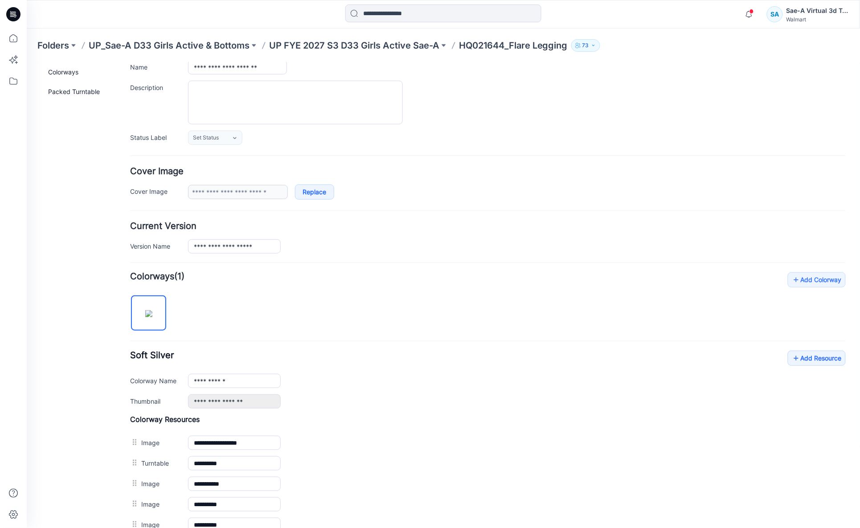
scroll to position [0, 0]
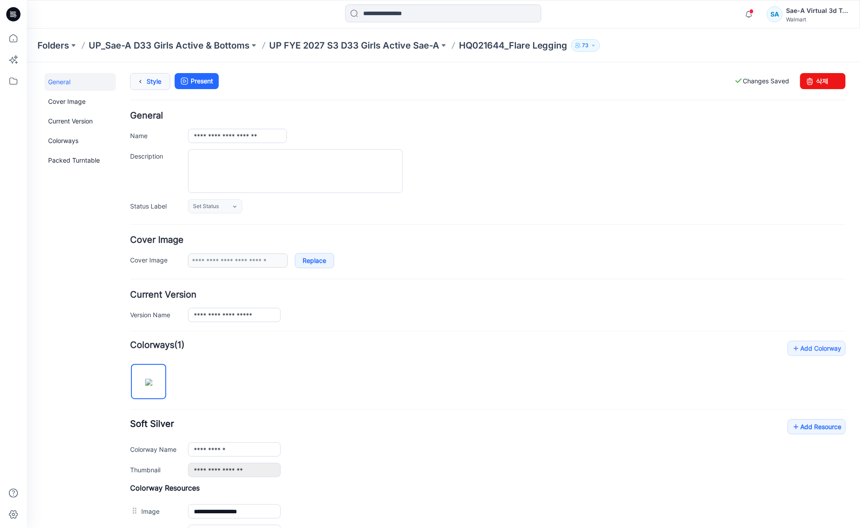
click at [145, 81] on icon at bounding box center [140, 81] width 12 height 16
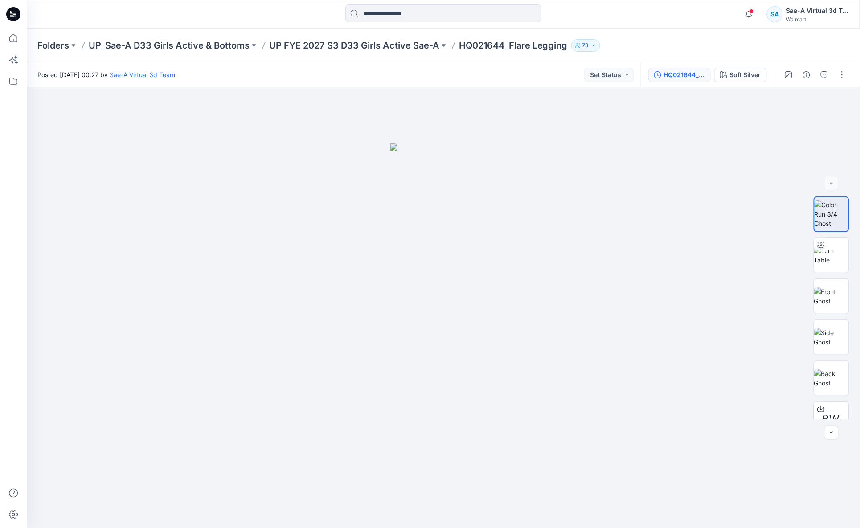
click at [676, 69] on div "HQ021644_Soft silver Soft Silver" at bounding box center [707, 74] width 133 height 25
click at [676, 71] on div "HQ021644_Soft silver" at bounding box center [684, 75] width 41 height 10
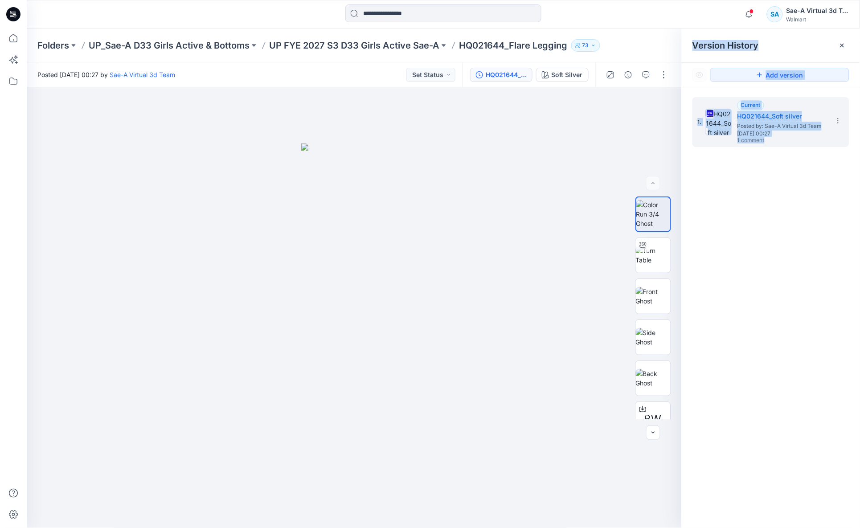
click at [797, 180] on div "1. Current HQ021644_Soft silver Posted by: Sae-A Virtual 3d Team [DATE] 00:27 1…" at bounding box center [771, 314] width 178 height 454
